Goal: Task Accomplishment & Management: Complete application form

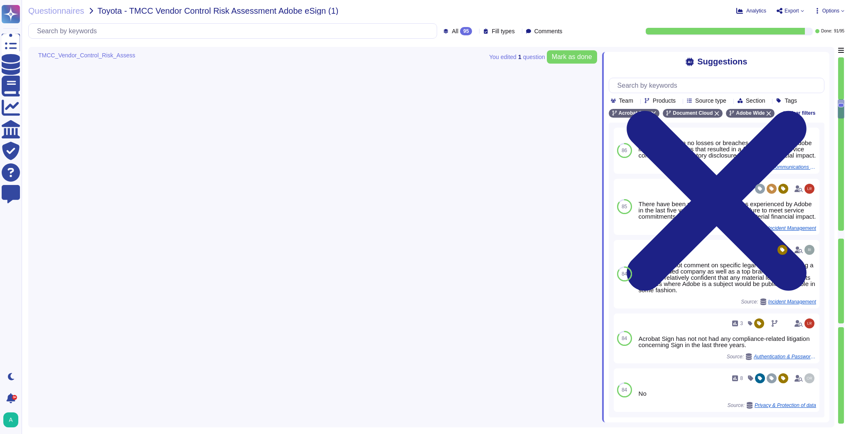
type textarea "When you purchase a product from Adobe, a license represents your right to use …"
type textarea "Adobe, like most multinational corporations, receives various complaints or all…"
type textarea "There have been no losses or breaches experienced by Adobe in the last five yea…"
type textarea "Adobe complies with all applicable privacy and data security laws and regulatio…"
type textarea "This is handled by the Risk Advisory and Assurance Services (RaaS) team in conj…"
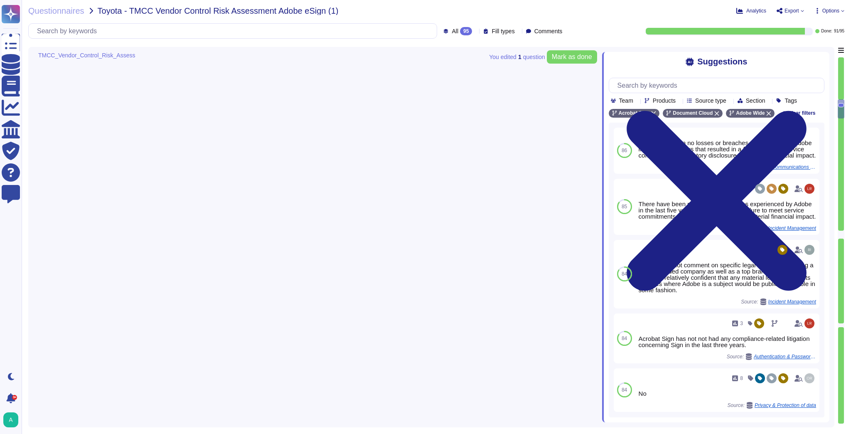
type textarea "Yes"
type textarea "At Adobe, good business begins with our commitment to the highest ethical stand…"
type textarea "Adobe has nothing to report at this time with respect to any supervisory author…"
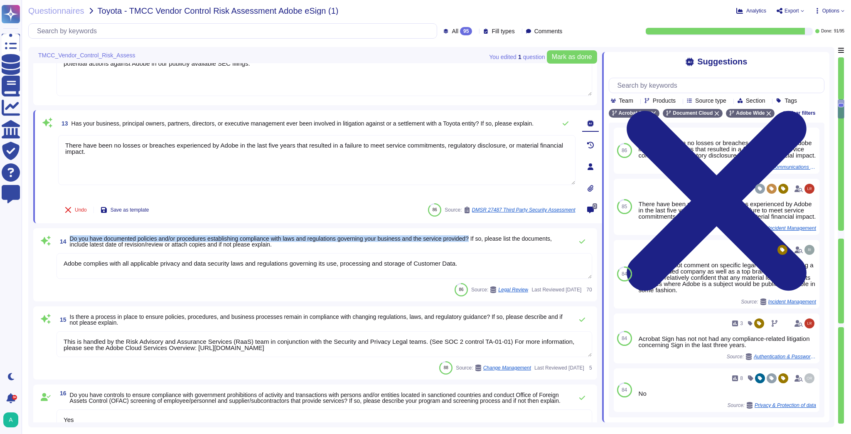
drag, startPoint x: 479, startPoint y: 238, endPoint x: 70, endPoint y: 237, distance: 408.6
click at [70, 237] on span "Do you have documented policies and/or procedures establishing compliance with …" at bounding box center [311, 241] width 482 height 12
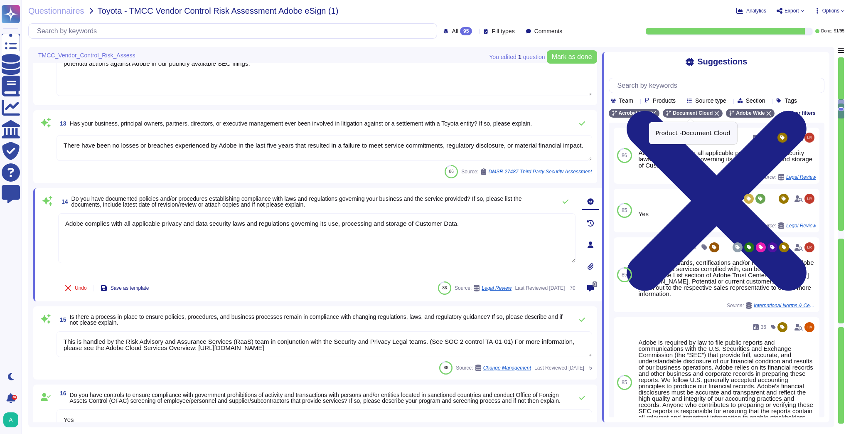
click at [714, 115] on icon at bounding box center [716, 113] width 5 height 5
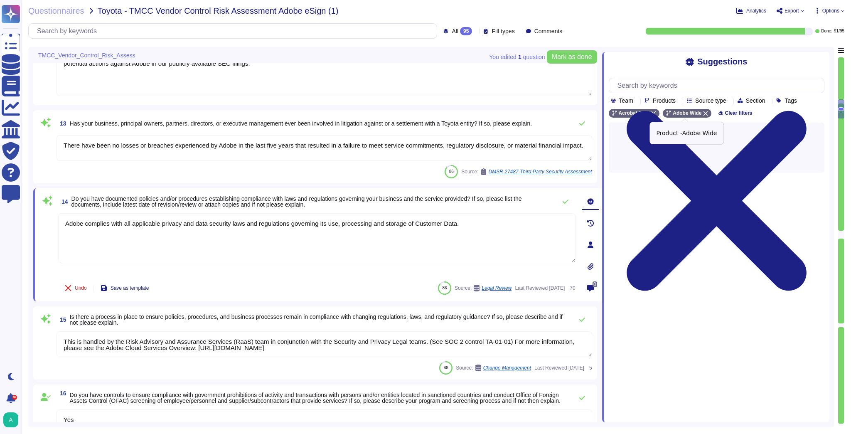
click at [703, 113] on icon at bounding box center [705, 113] width 5 height 5
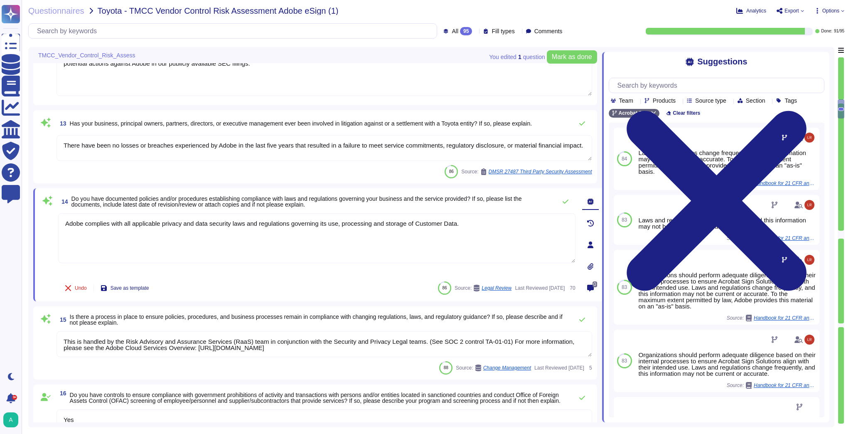
click at [307, 198] on span "Do you have documented policies and/or procedures establishing compliance with …" at bounding box center [296, 201] width 450 height 12
drag, startPoint x: 480, startPoint y: 197, endPoint x: 71, endPoint y: 192, distance: 409.1
click at [71, 192] on div "14 Do you have documented policies and/or procedures establishing compliance wi…" at bounding box center [317, 244] width 569 height 113
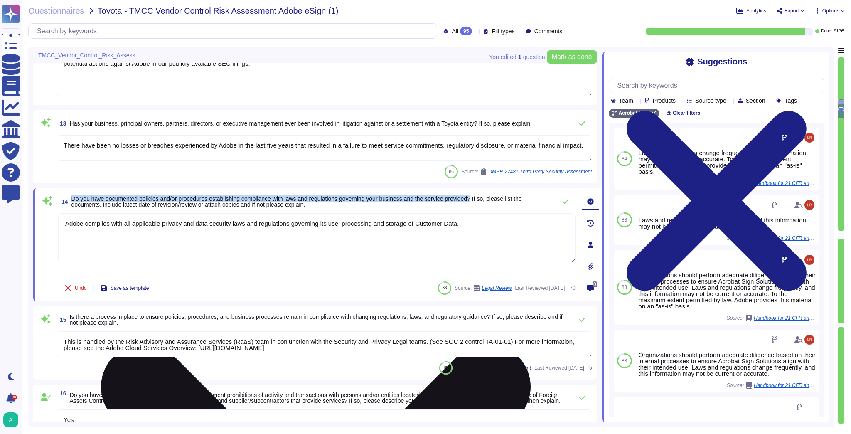
copy span "Do you have documented policies and/or procedures establishing compliance with …"
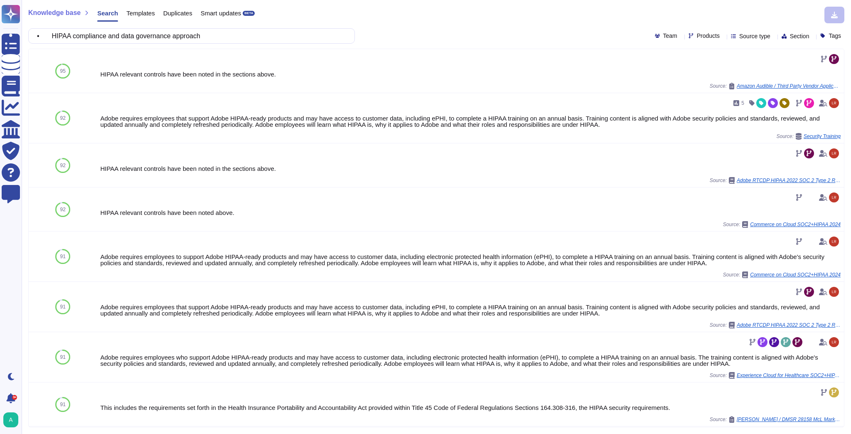
scroll to position [347, 0]
